Goal: Book appointment/travel/reservation

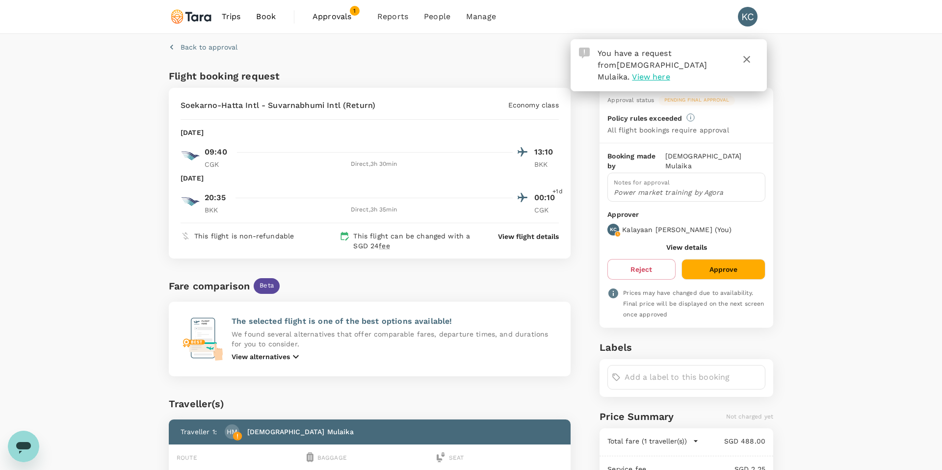
click at [723, 264] on button "Approve" at bounding box center [724, 269] width 84 height 21
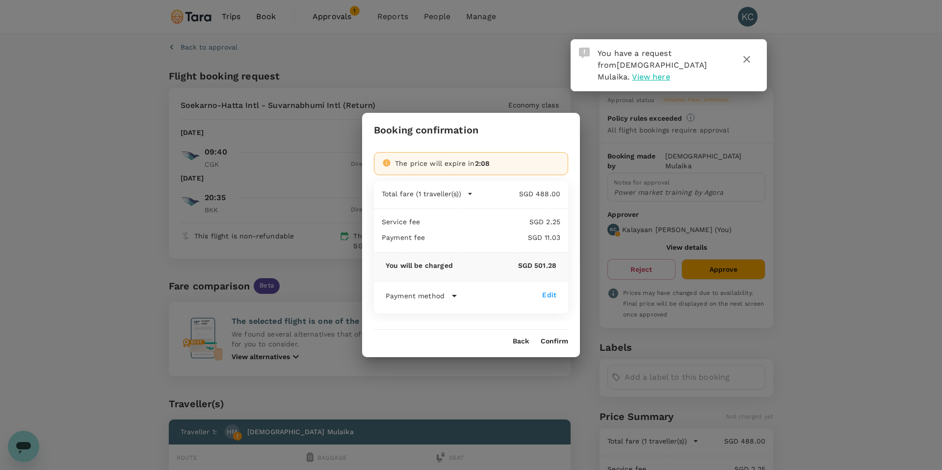
click at [545, 338] on button "Confirm" at bounding box center [554, 342] width 27 height 8
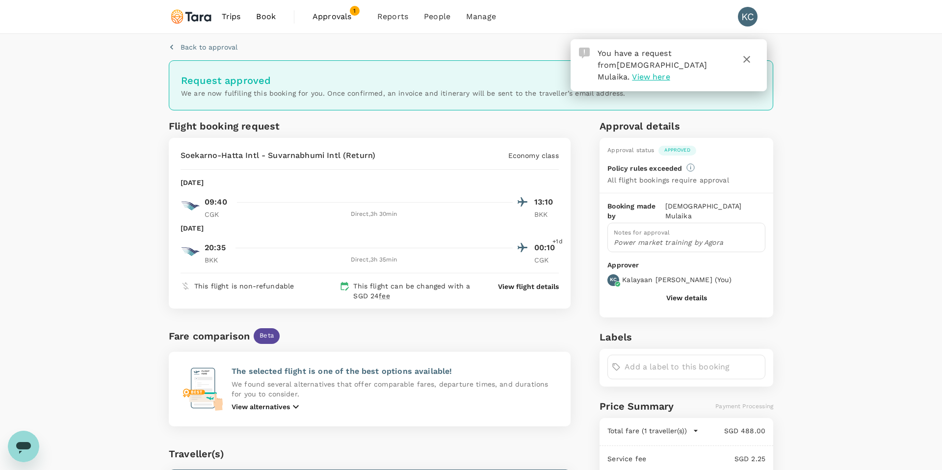
click at [234, 16] on span "Trips" at bounding box center [231, 17] width 19 height 12
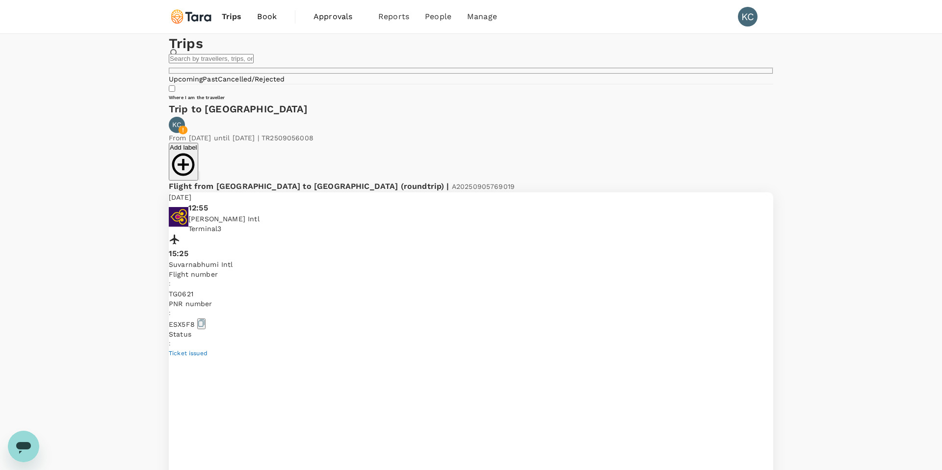
click at [262, 14] on span "Book" at bounding box center [267, 17] width 20 height 12
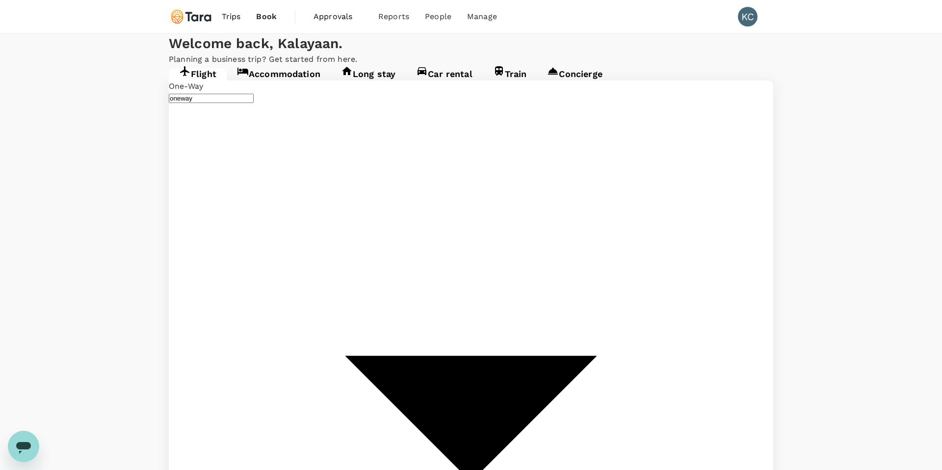
type input "Suvarnabhumi Intl (BKK)"
type input "[PERSON_NAME] Intl (MNL)"
type input "Suvarnabhumi Intl (BKK)"
type input "[PERSON_NAME] Intl (MNL)"
